Goal: Find contact information: Find contact information

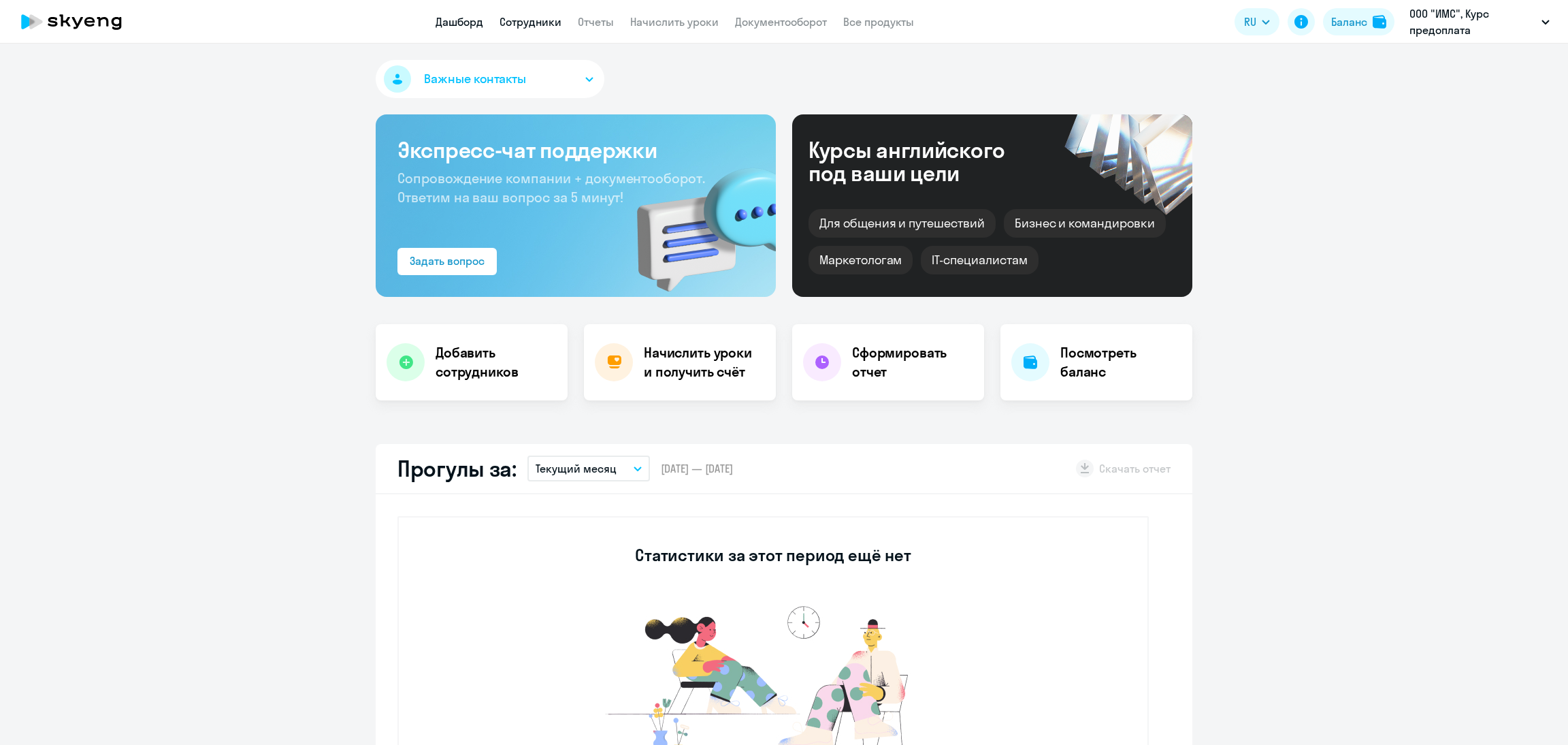
click at [531, 18] on link "Сотрудники" at bounding box center [530, 21] width 62 height 13
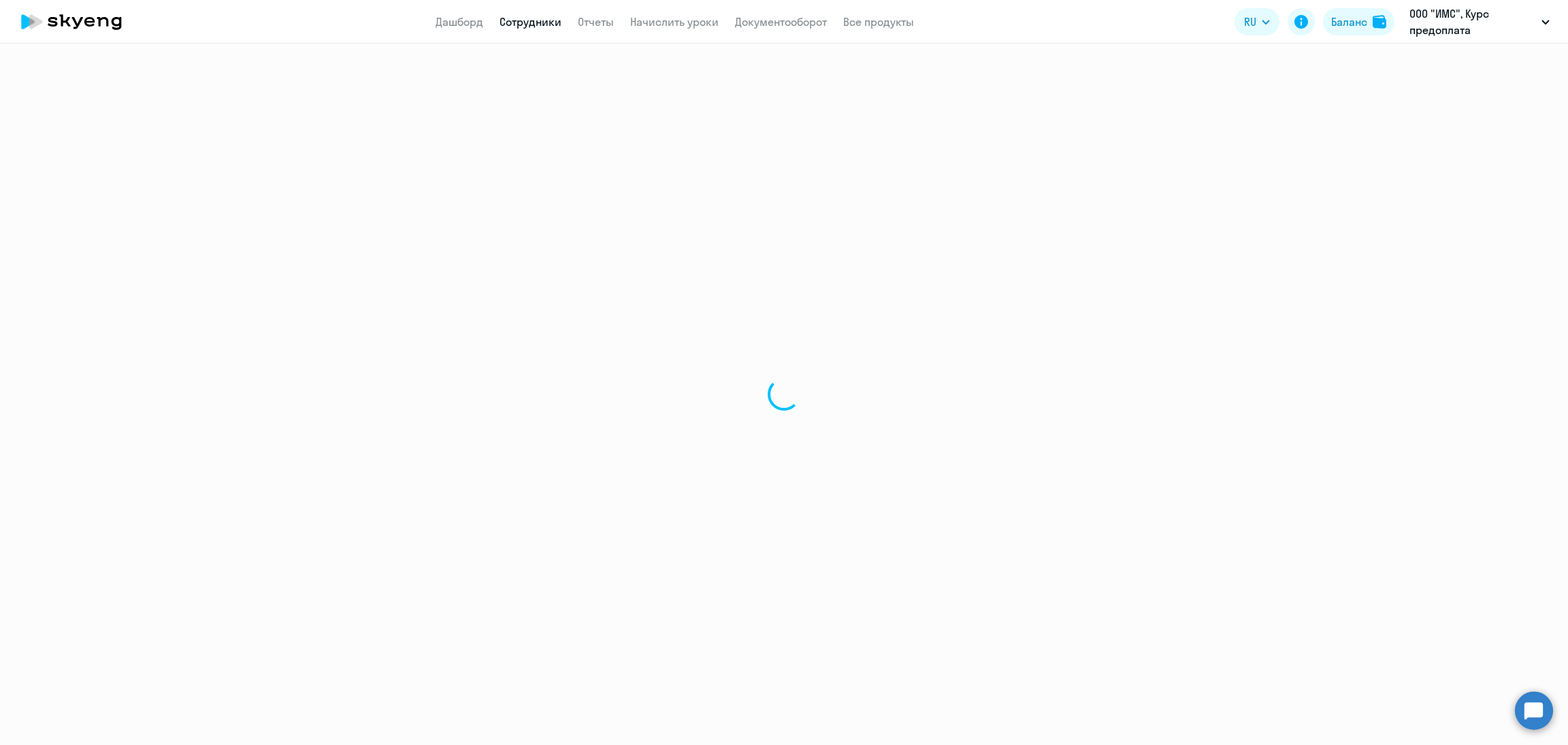
select select "30"
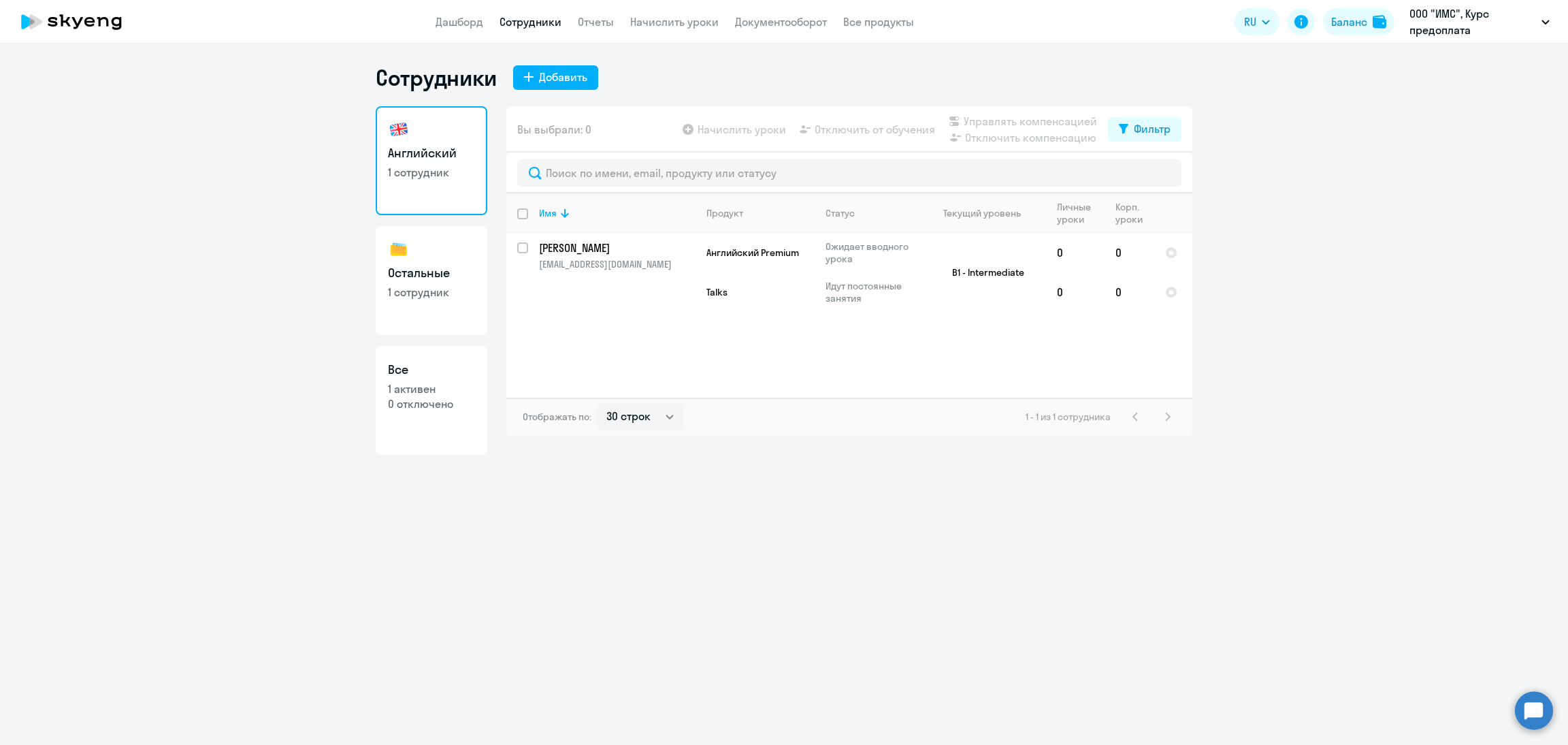
click at [428, 253] on link "Остальные 1 сотрудник" at bounding box center [432, 280] width 111 height 109
select select "30"
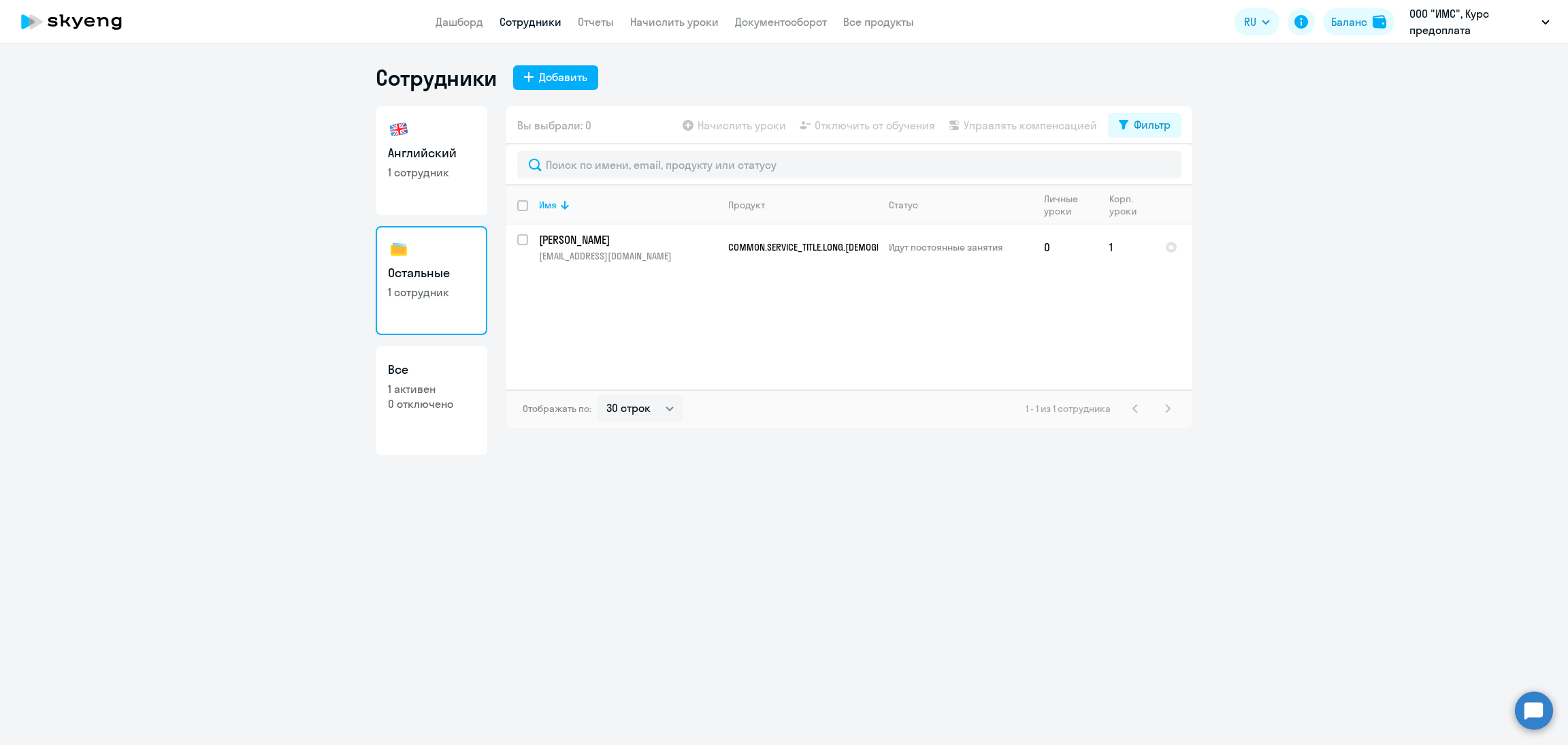
click at [418, 166] on p "1 сотрудник" at bounding box center [431, 172] width 87 height 15
select select "30"
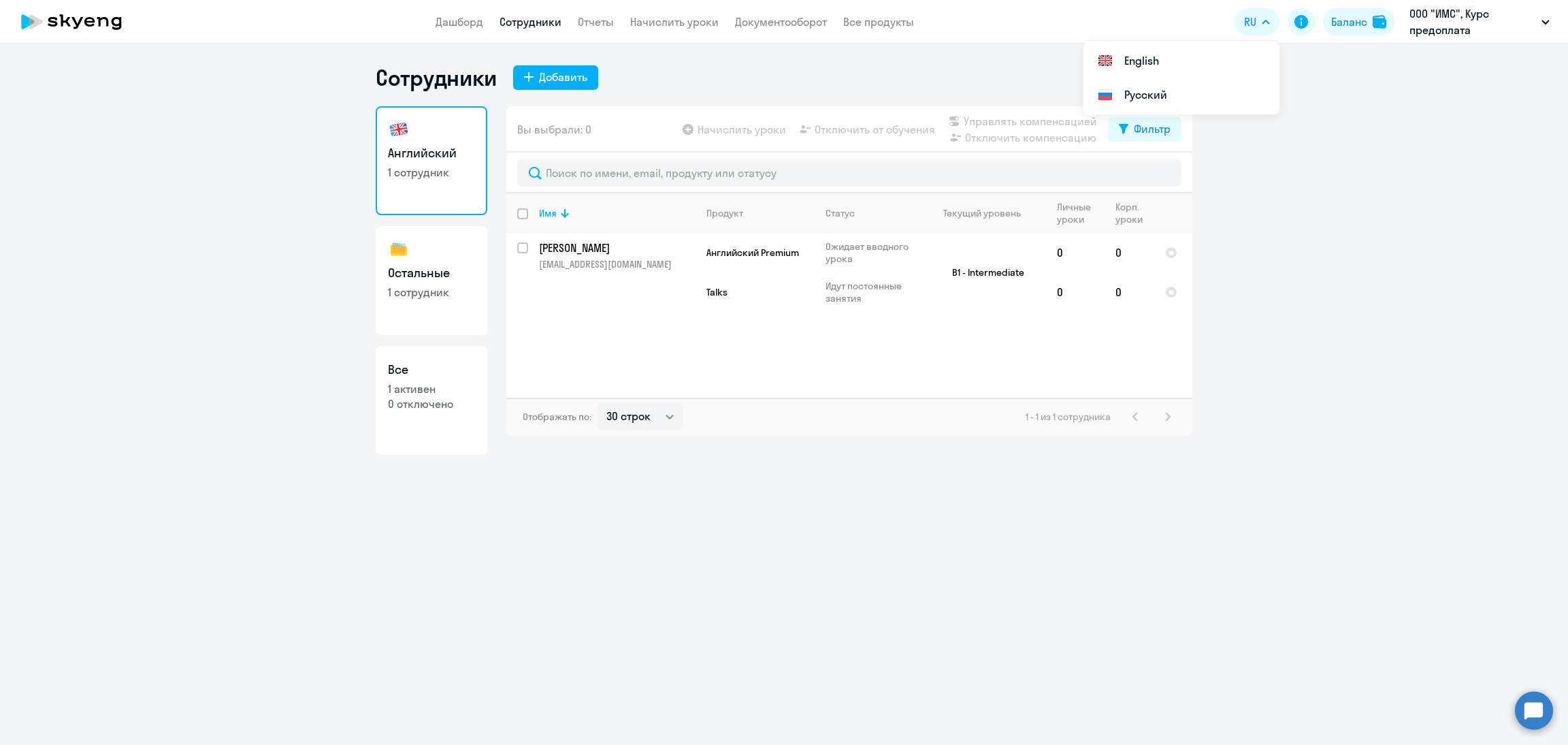
click at [546, 22] on link "Сотрудники" at bounding box center [530, 21] width 62 height 13
click at [579, 257] on td "[PERSON_NAME] [EMAIL_ADDRESS][DOMAIN_NAME]" at bounding box center [611, 272] width 167 height 79
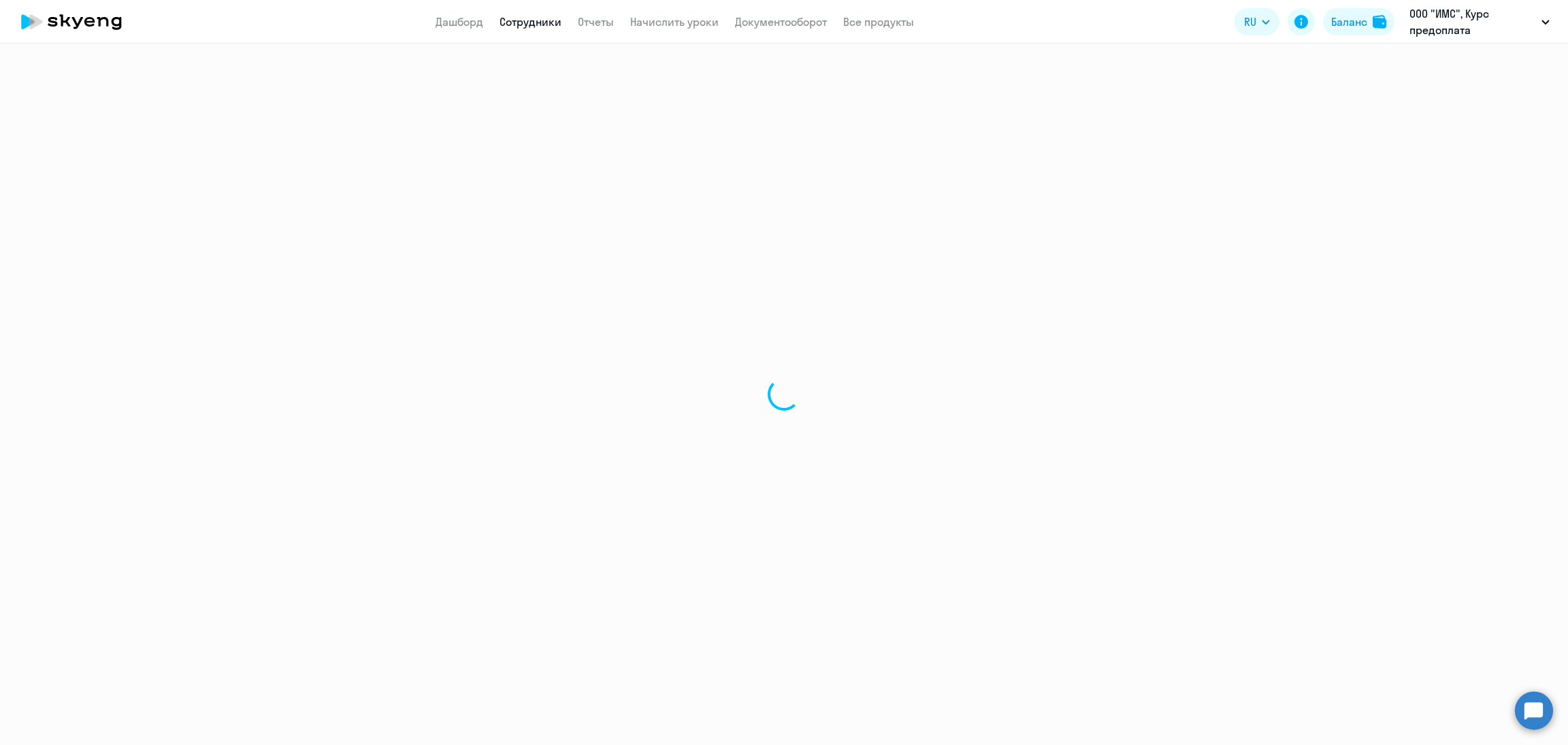
select select "english"
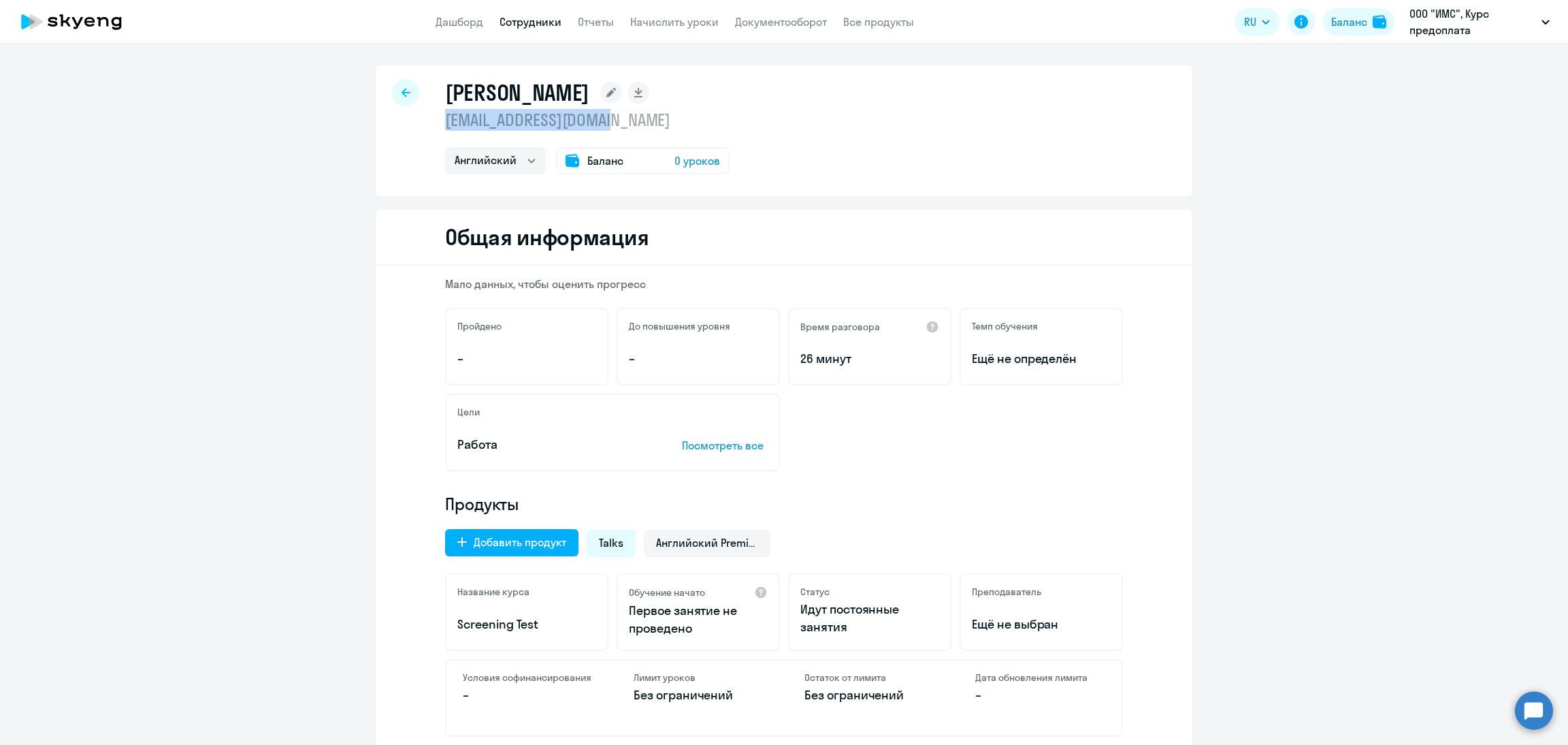
drag, startPoint x: 622, startPoint y: 119, endPoint x: 434, endPoint y: 123, distance: 188.0
click at [434, 123] on div "[PERSON_NAME] [EMAIL_ADDRESS][DOMAIN_NAME] Английский Остальные Баланс 0 уроков" at bounding box center [784, 130] width 816 height 130
copy p "[EMAIL_ADDRESS][DOMAIN_NAME]"
